Goal: Information Seeking & Learning: Learn about a topic

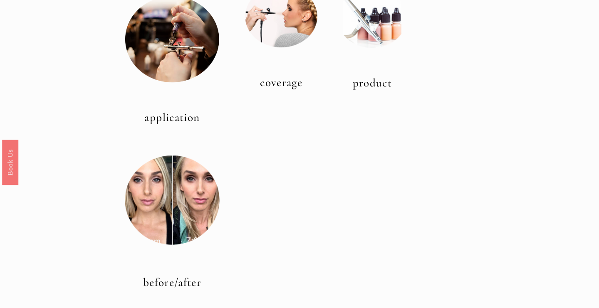
scroll to position [294, 0]
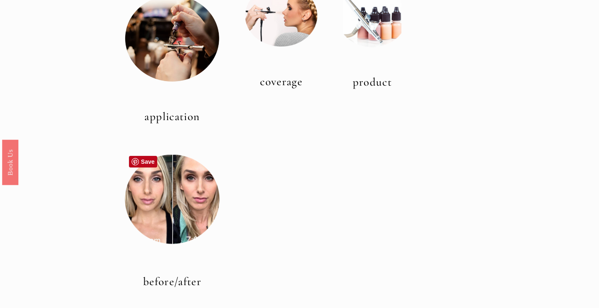
click at [191, 203] on div at bounding box center [172, 199] width 95 height 95
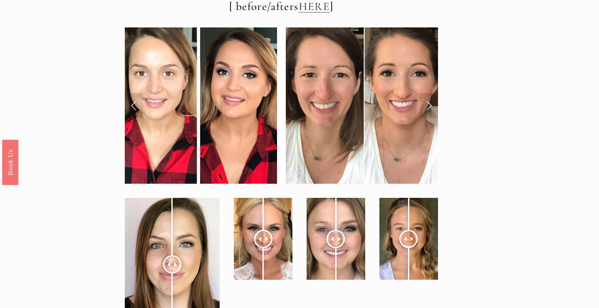
scroll to position [2927, 0]
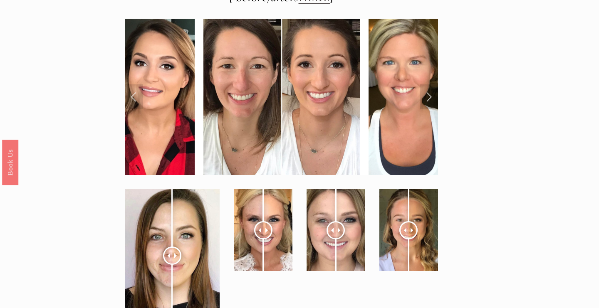
click at [430, 84] on link "Next Slide" at bounding box center [429, 96] width 18 height 25
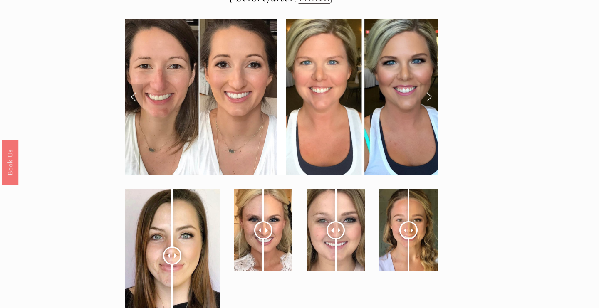
click at [430, 84] on link "Next Slide" at bounding box center [429, 96] width 18 height 25
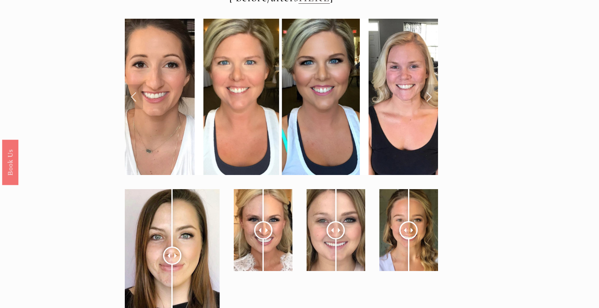
click at [430, 84] on link "Next Slide" at bounding box center [429, 96] width 18 height 25
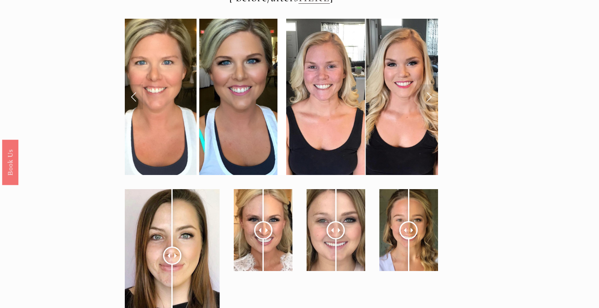
click at [430, 84] on link "Next Slide" at bounding box center [429, 96] width 18 height 25
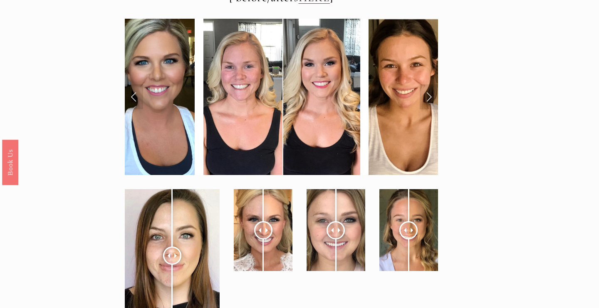
click at [430, 84] on link "Next Slide" at bounding box center [429, 96] width 18 height 25
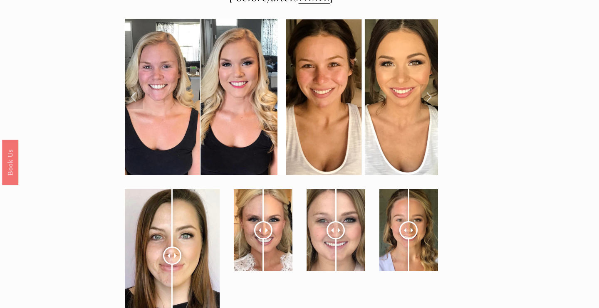
click at [430, 84] on link "Next Slide" at bounding box center [429, 96] width 18 height 25
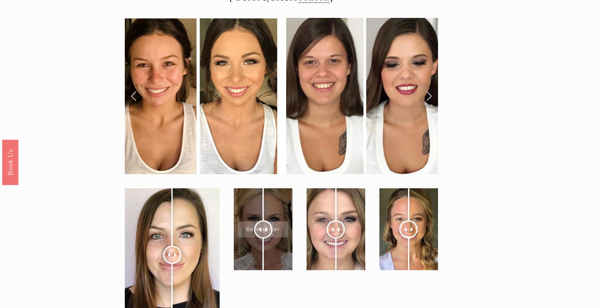
scroll to position [2925, 0]
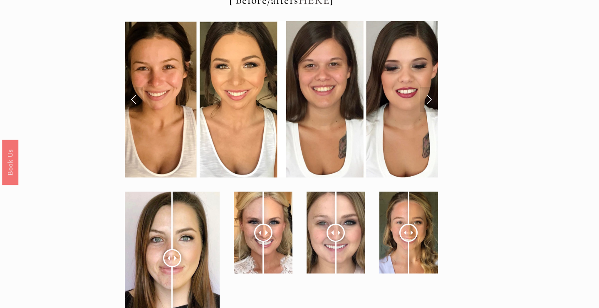
click at [432, 89] on link "Next Slide" at bounding box center [429, 99] width 18 height 25
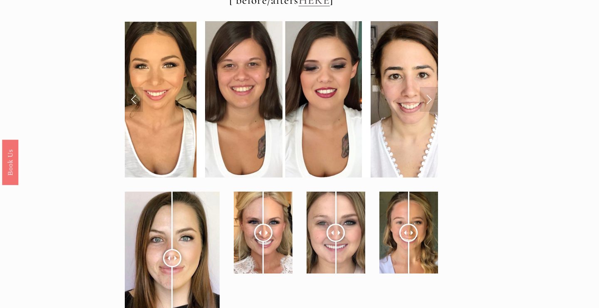
click at [432, 89] on link "Next Slide" at bounding box center [429, 99] width 18 height 25
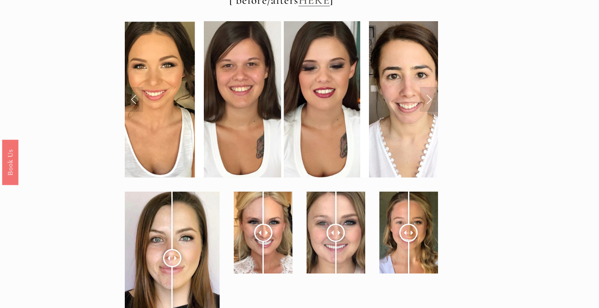
click at [432, 89] on link "Next Slide" at bounding box center [429, 99] width 18 height 25
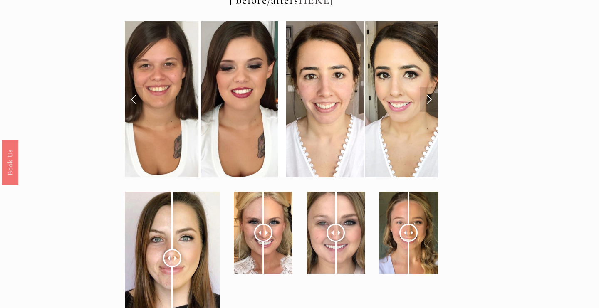
click at [432, 89] on link "Next Slide" at bounding box center [429, 99] width 18 height 25
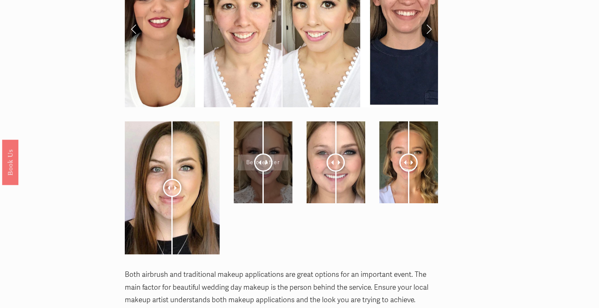
scroll to position [2996, 0]
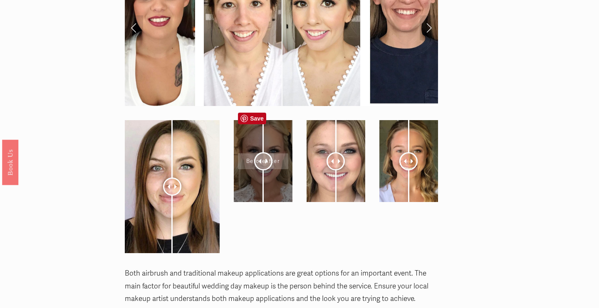
drag, startPoint x: 261, startPoint y: 159, endPoint x: 243, endPoint y: 161, distance: 18.4
click at [243, 161] on div at bounding box center [263, 161] width 59 height 82
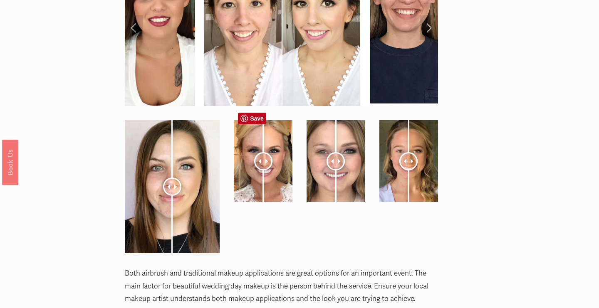
click at [268, 152] on div at bounding box center [263, 161] width 18 height 18
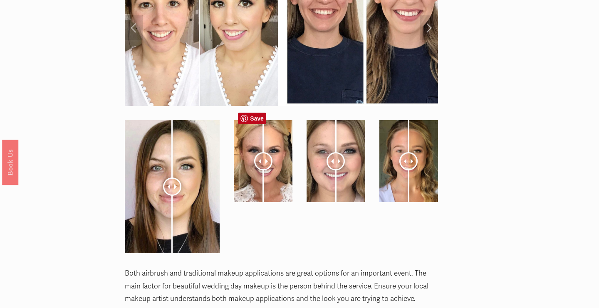
click at [261, 152] on div at bounding box center [263, 161] width 18 height 18
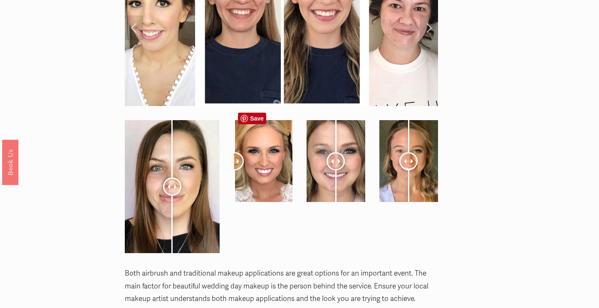
drag, startPoint x: 264, startPoint y: 149, endPoint x: 234, endPoint y: 161, distance: 32.5
click at [234, 161] on div at bounding box center [235, 161] width 18 height 18
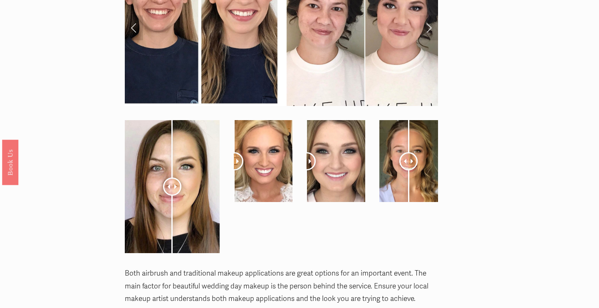
drag, startPoint x: 336, startPoint y: 153, endPoint x: 295, endPoint y: 160, distance: 41.9
click at [295, 160] on div at bounding box center [282, 186] width 328 height 147
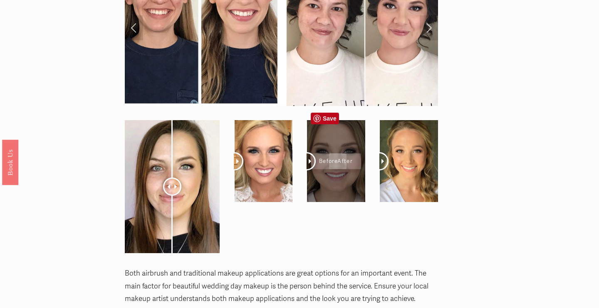
drag, startPoint x: 406, startPoint y: 149, endPoint x: 360, endPoint y: 152, distance: 46.3
click at [360, 152] on div at bounding box center [282, 186] width 328 height 147
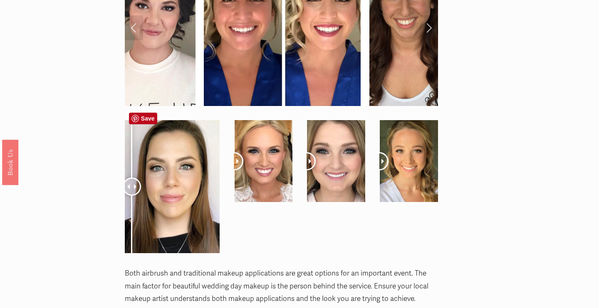
drag, startPoint x: 174, startPoint y: 176, endPoint x: 124, endPoint y: 187, distance: 51.1
click at [124, 187] on div at bounding box center [172, 186] width 109 height 147
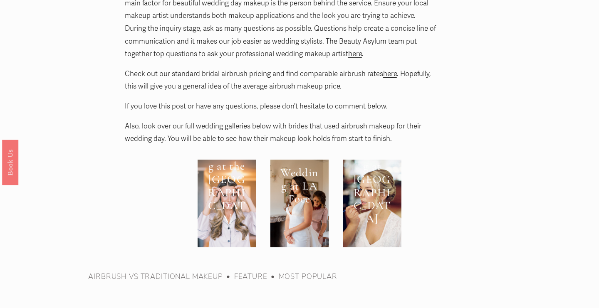
scroll to position [3279, 0]
